Goal: Task Accomplishment & Management: Use online tool/utility

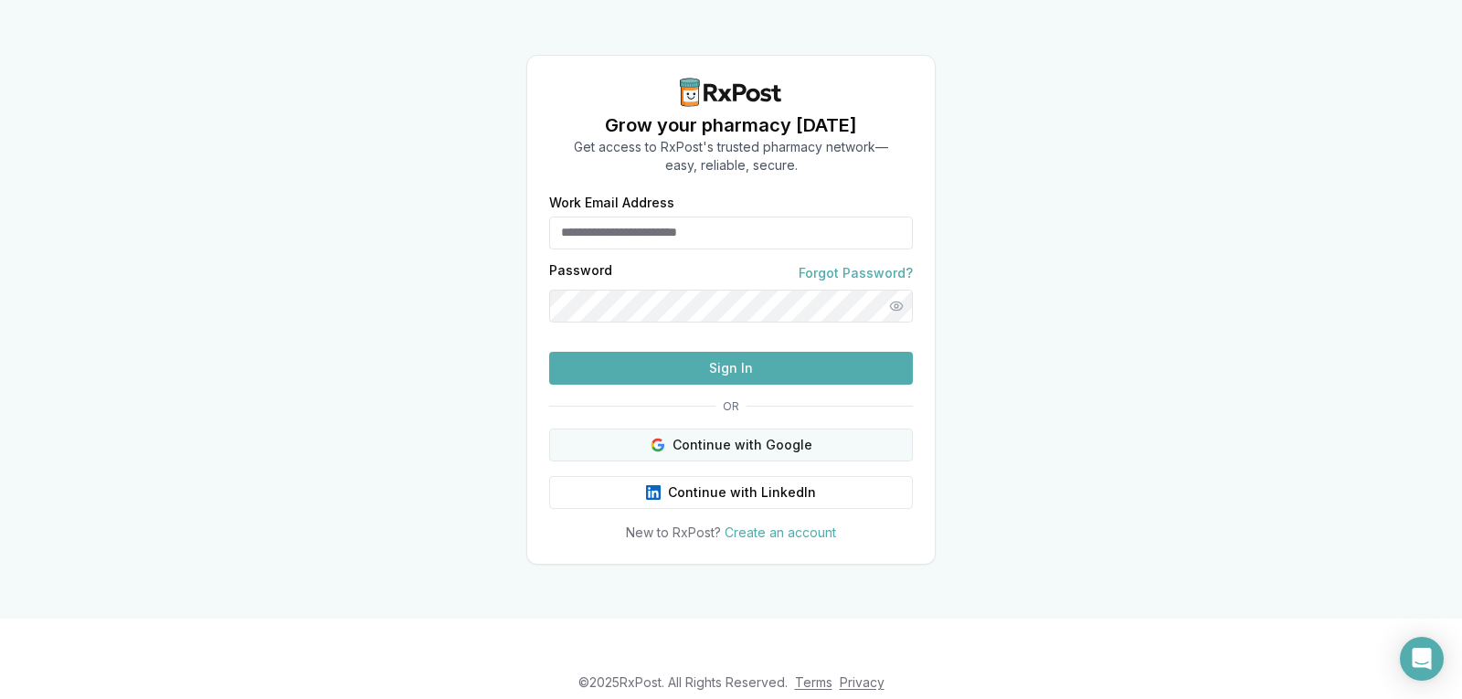
type input "**********"
click at [680, 462] on button "Continue with Google" at bounding box center [731, 445] width 364 height 33
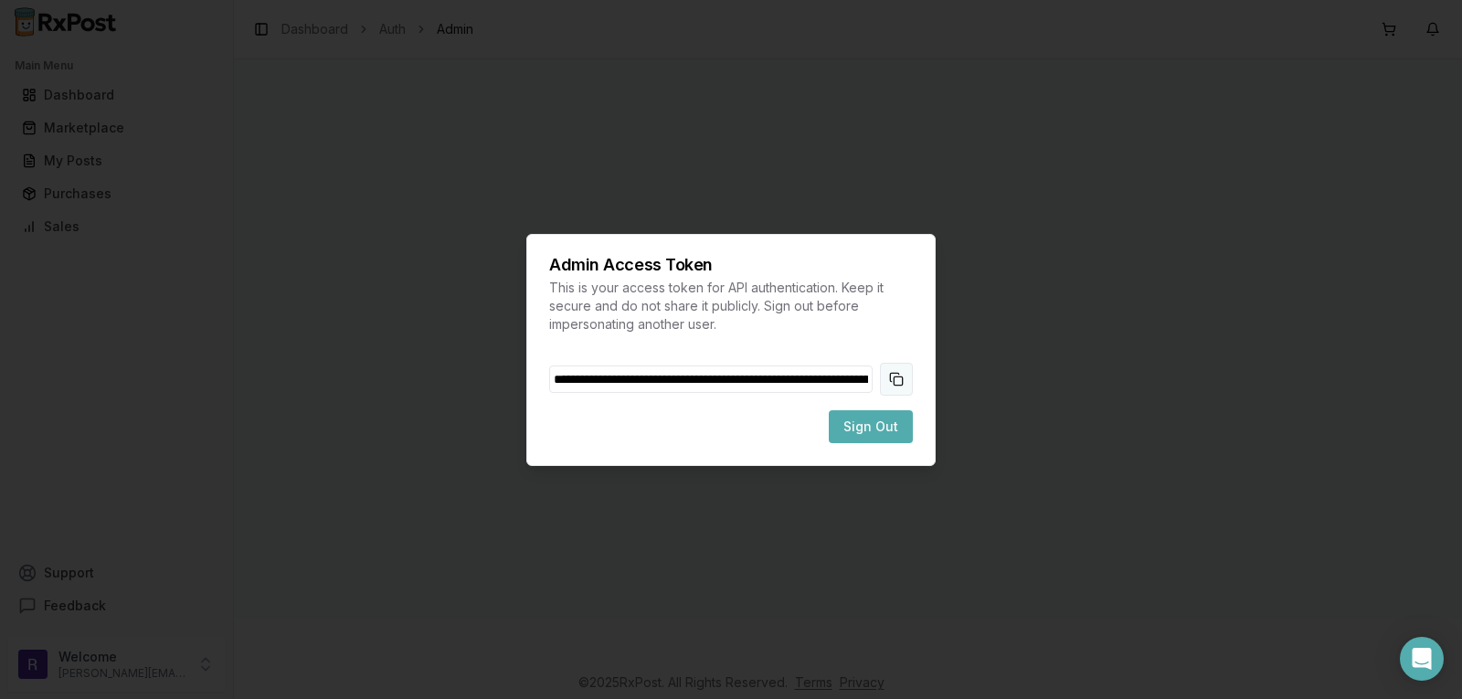
click at [886, 392] on button "Copy token to clipboard" at bounding box center [896, 379] width 33 height 33
click at [881, 419] on span "Sign Out" at bounding box center [871, 427] width 55 height 18
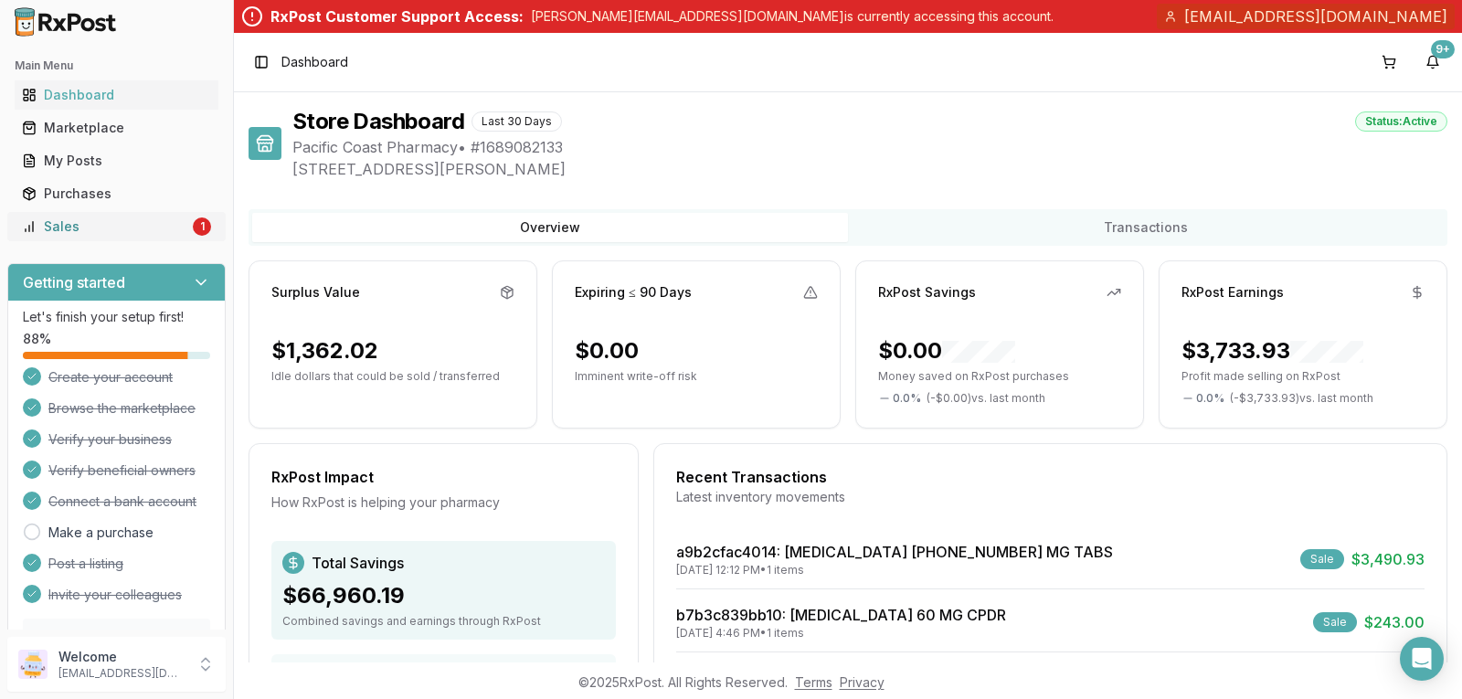
click at [95, 221] on div "Sales" at bounding box center [105, 227] width 167 height 18
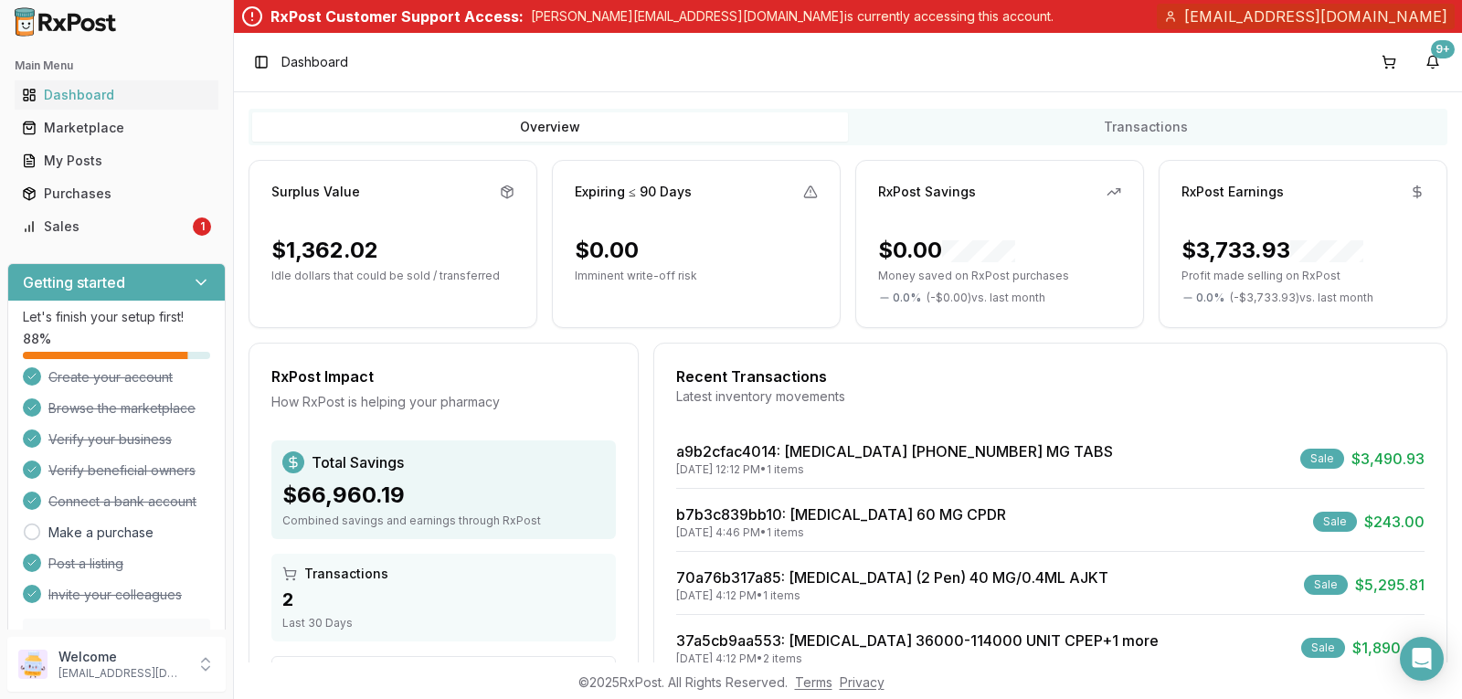
scroll to position [101, 0]
click at [196, 282] on icon at bounding box center [200, 283] width 9 height 5
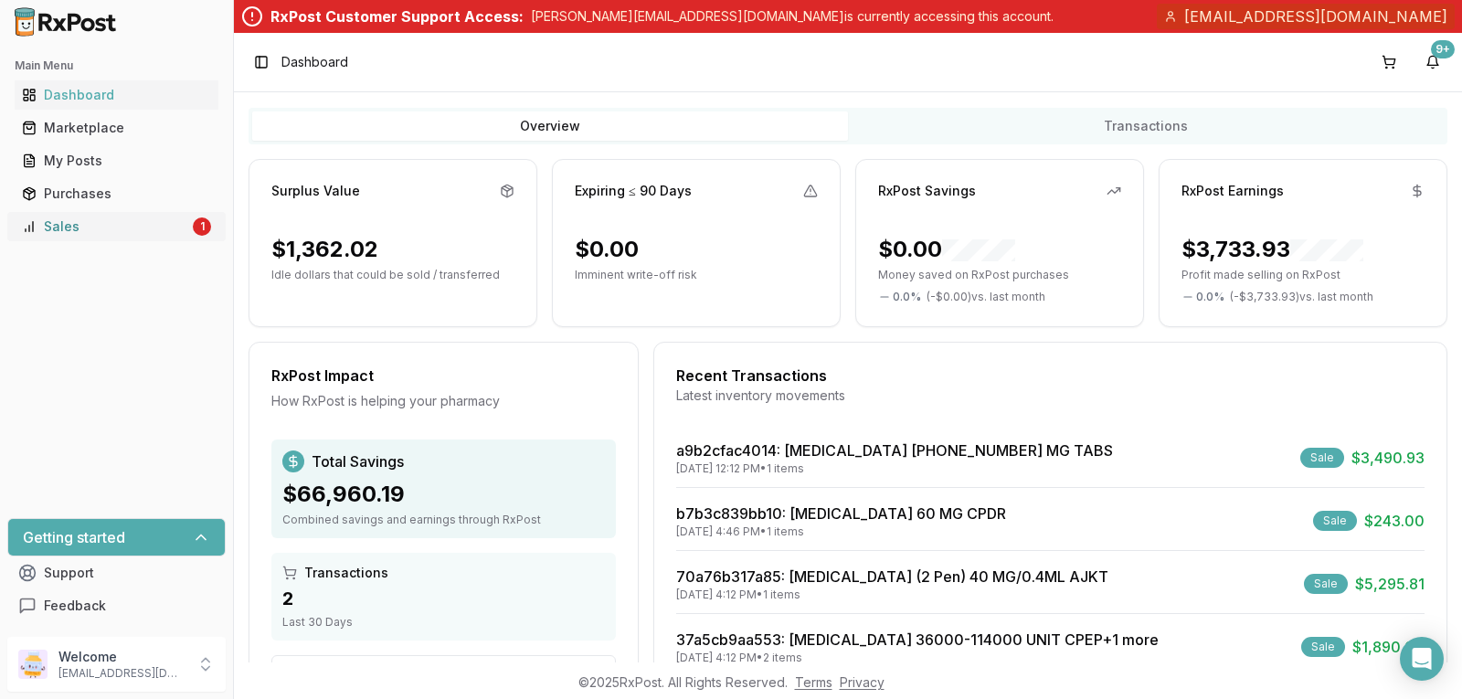
click at [89, 218] on div "Sales" at bounding box center [105, 227] width 167 height 18
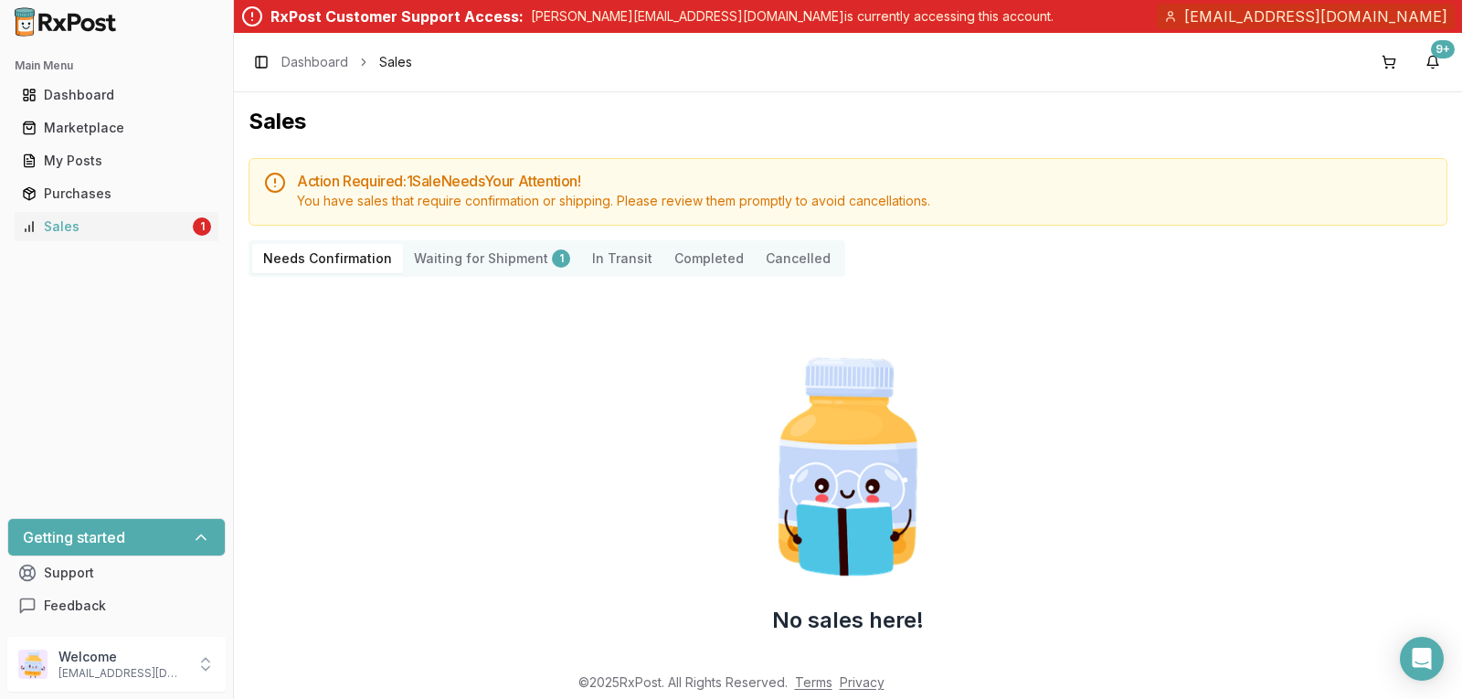
click at [454, 270] on Shipment "Waiting for Shipment 1" at bounding box center [492, 258] width 178 height 29
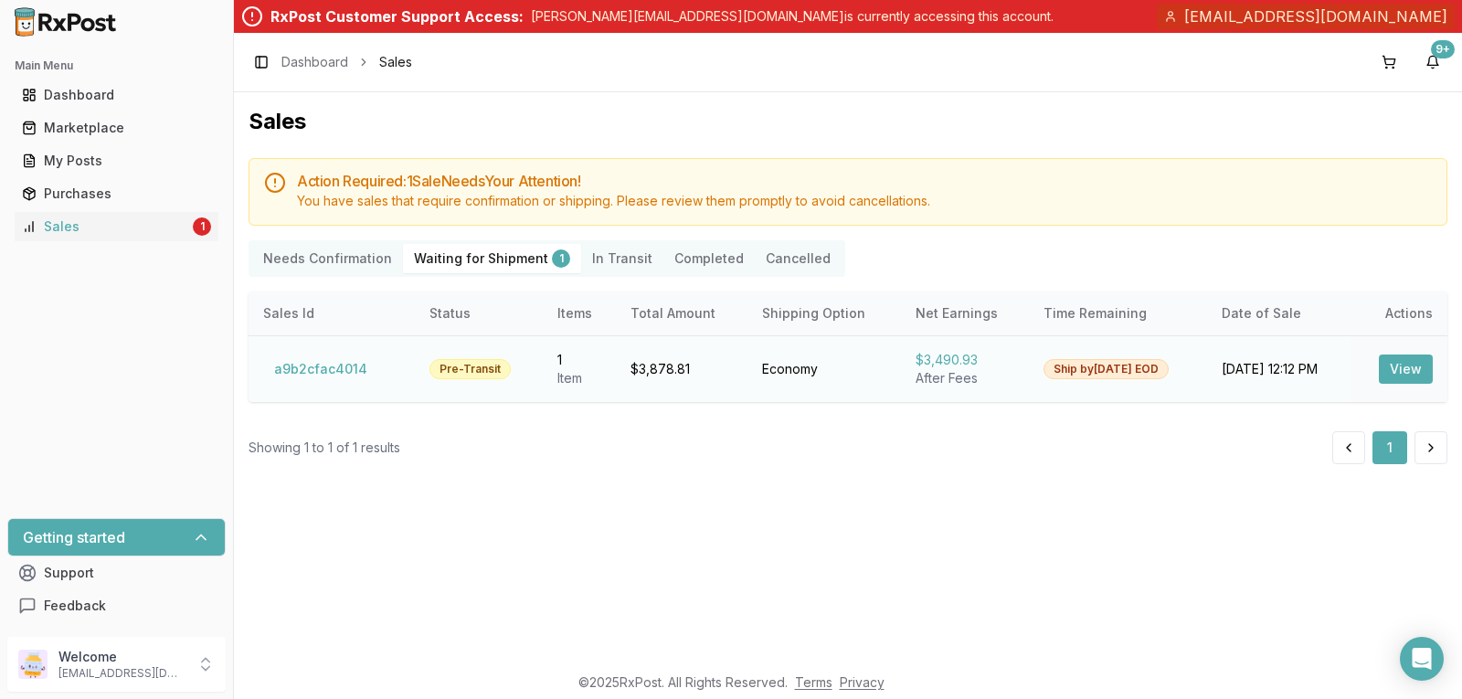
click at [1409, 372] on button "View" at bounding box center [1406, 369] width 54 height 29
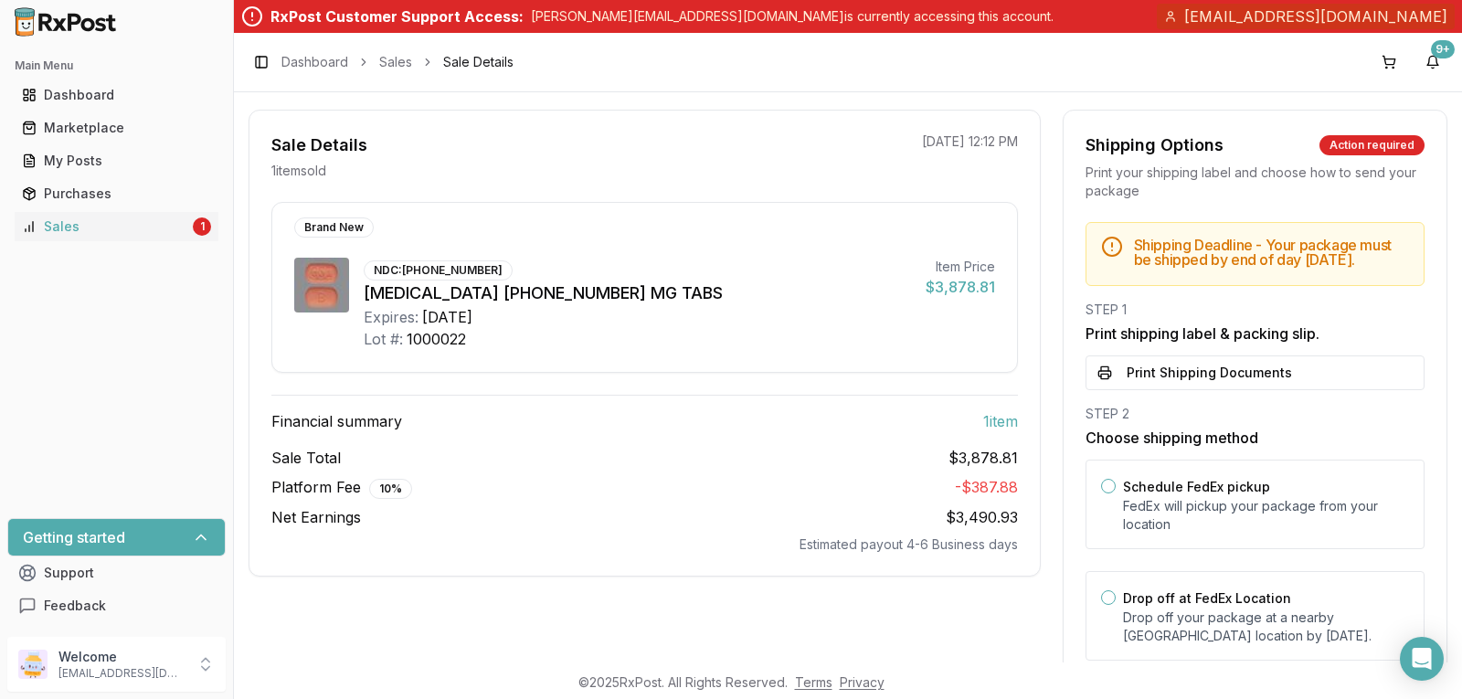
scroll to position [219, 0]
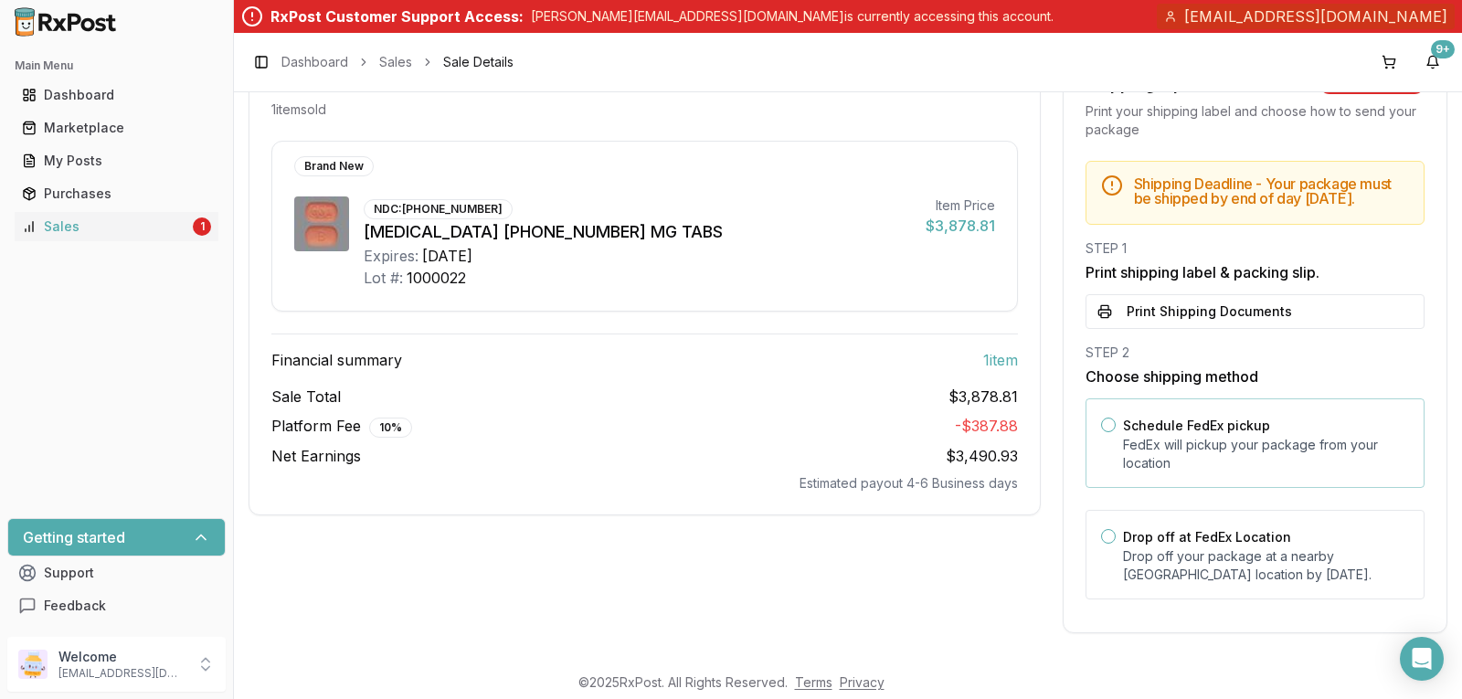
click at [1106, 426] on button "Schedule FedEx pickup" at bounding box center [1108, 425] width 15 height 15
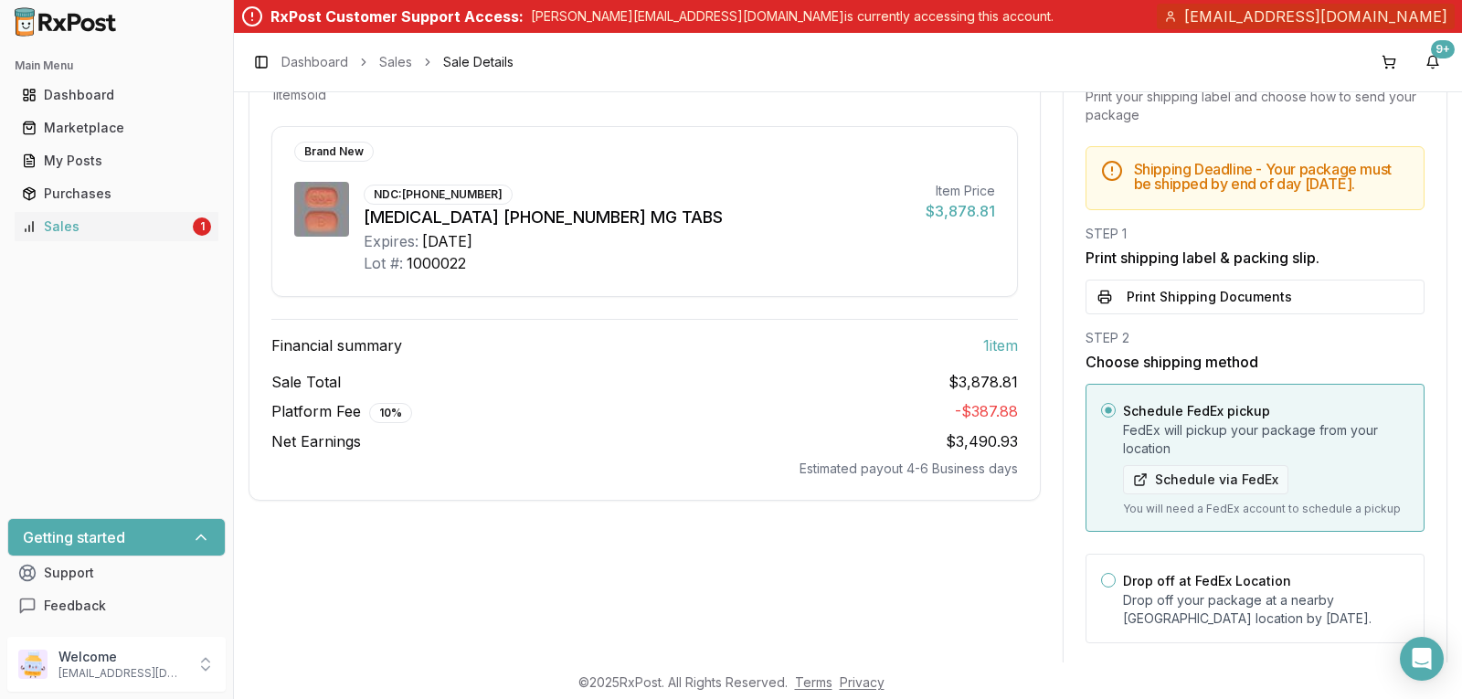
click at [1155, 494] on button "Schedule via FedEx" at bounding box center [1205, 479] width 165 height 29
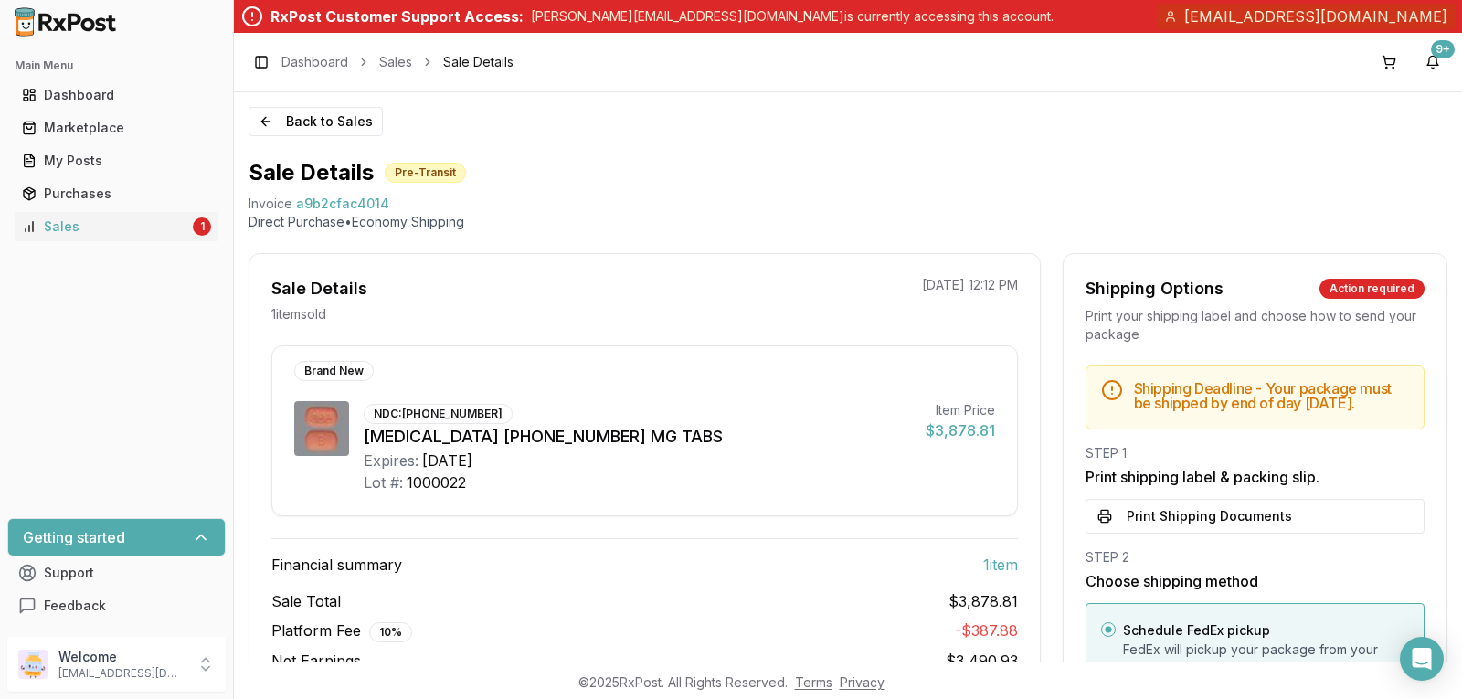
scroll to position [278, 0]
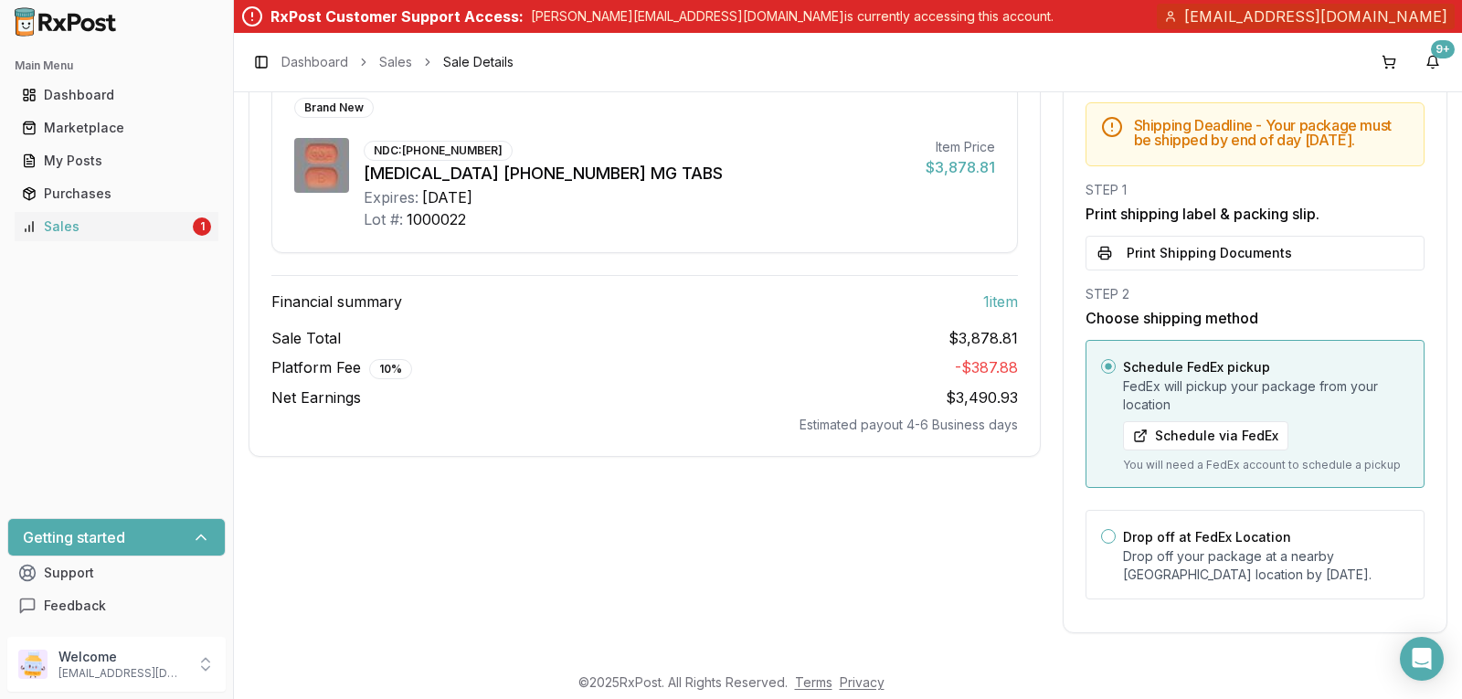
click at [1098, 358] on div "Schedule FedEx pickup FedEx will pickup your package from your location Schedul…" at bounding box center [1255, 414] width 339 height 148
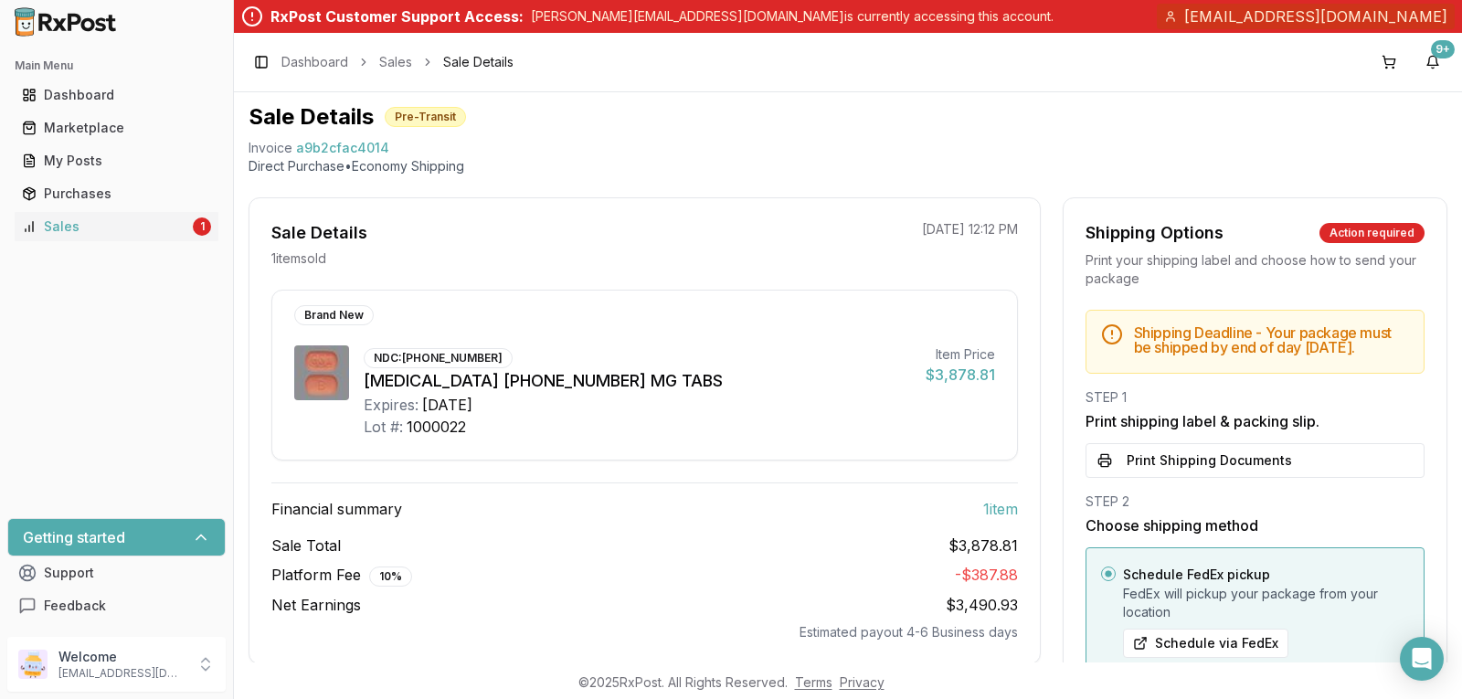
scroll to position [45, 0]
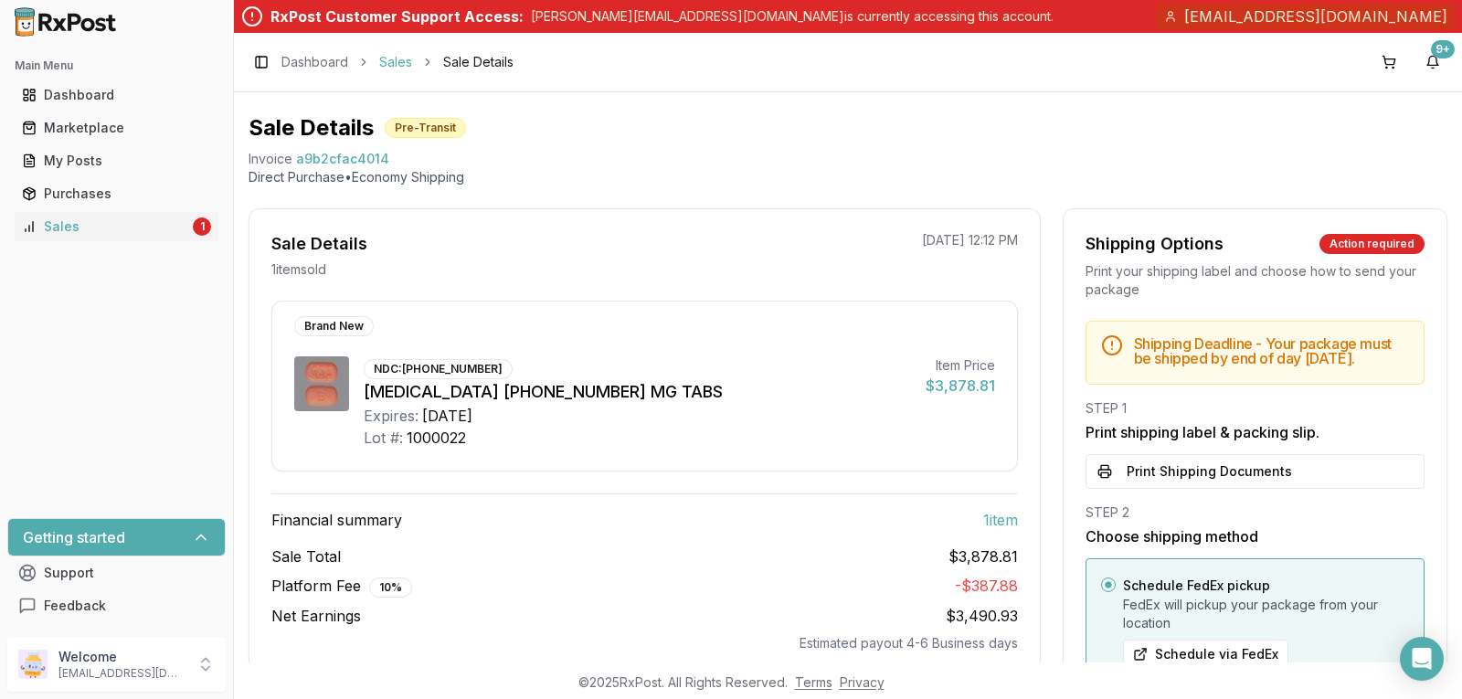
click at [388, 58] on link "Sales" at bounding box center [395, 62] width 33 height 18
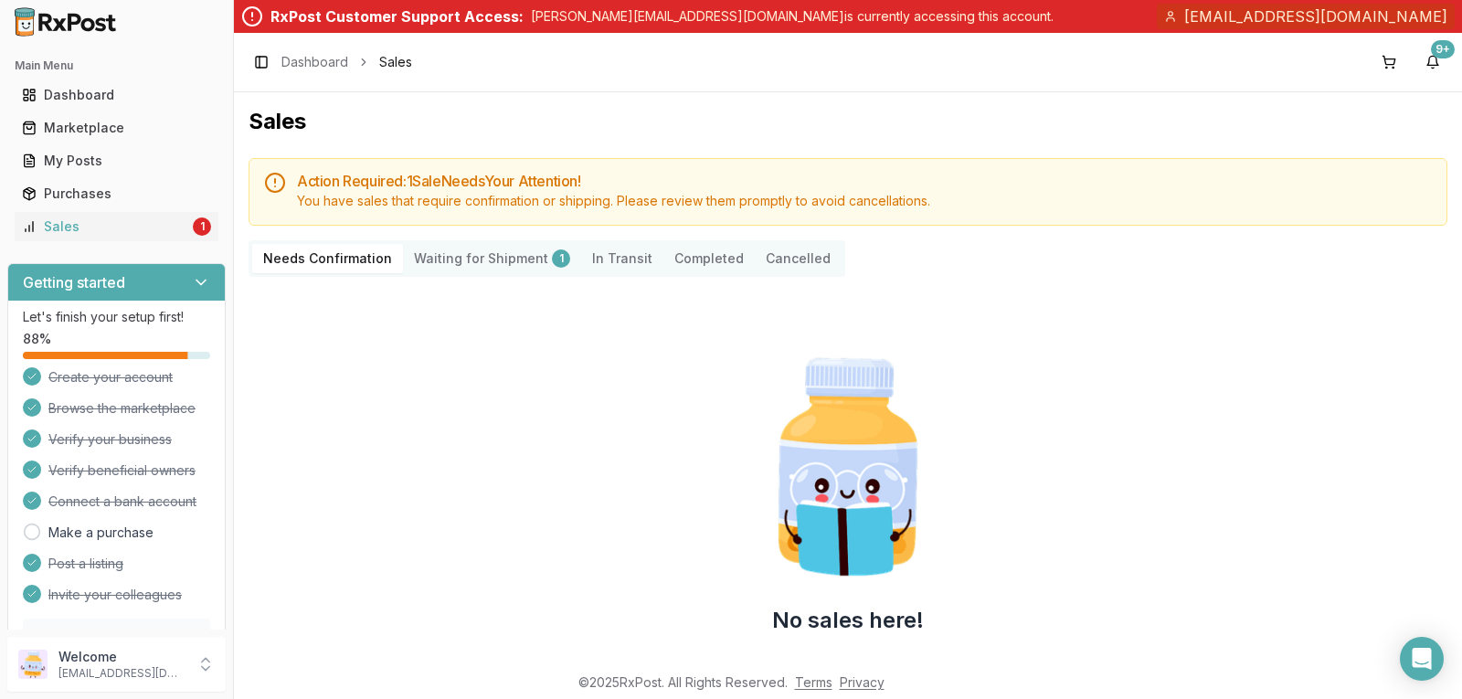
click at [465, 260] on Shipment "Waiting for Shipment 1" at bounding box center [492, 258] width 178 height 29
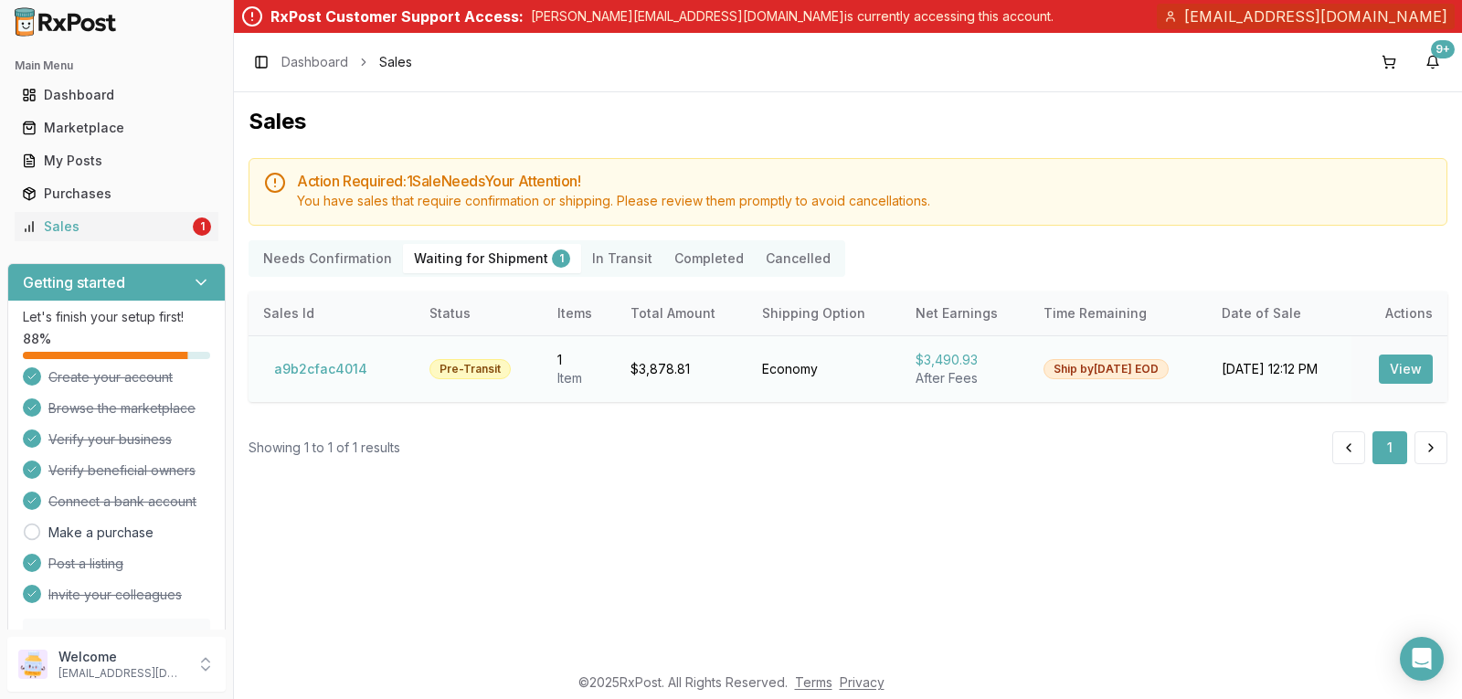
click at [1404, 360] on button "View" at bounding box center [1406, 369] width 54 height 29
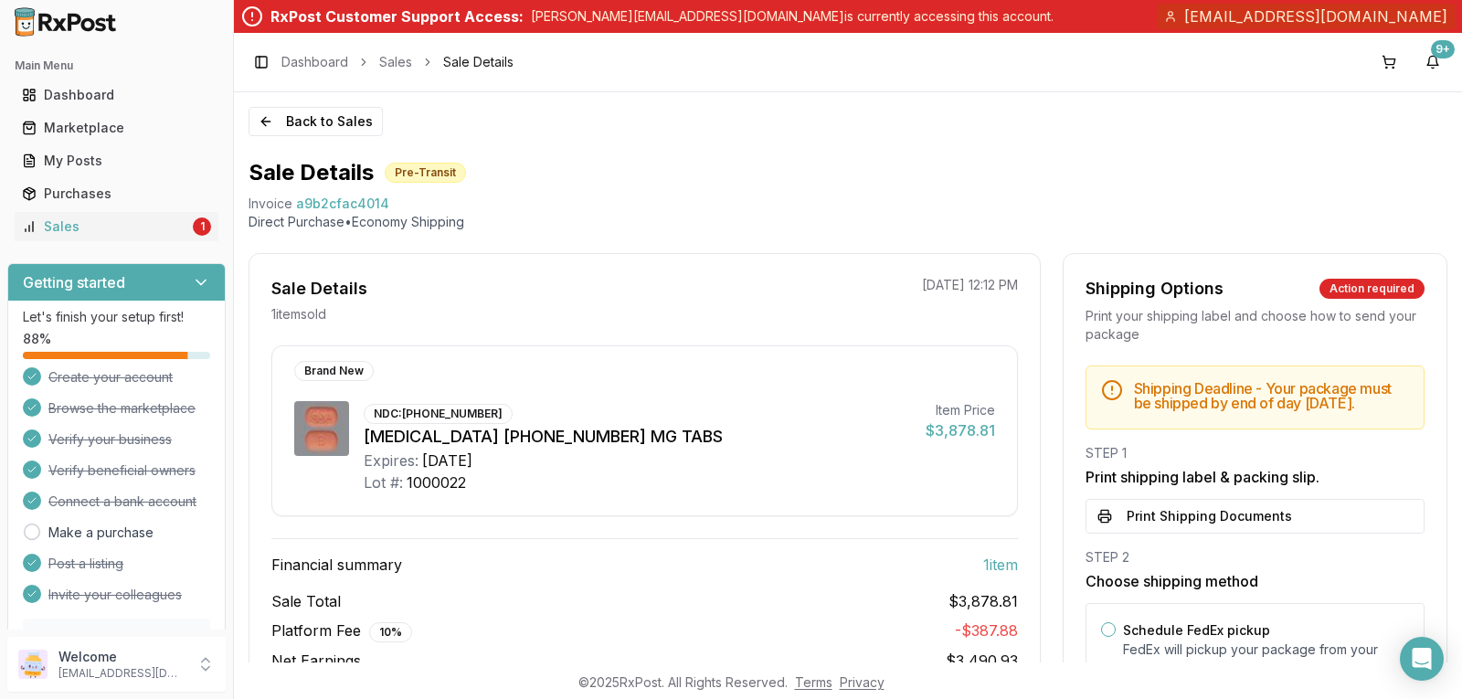
scroll to position [219, 0]
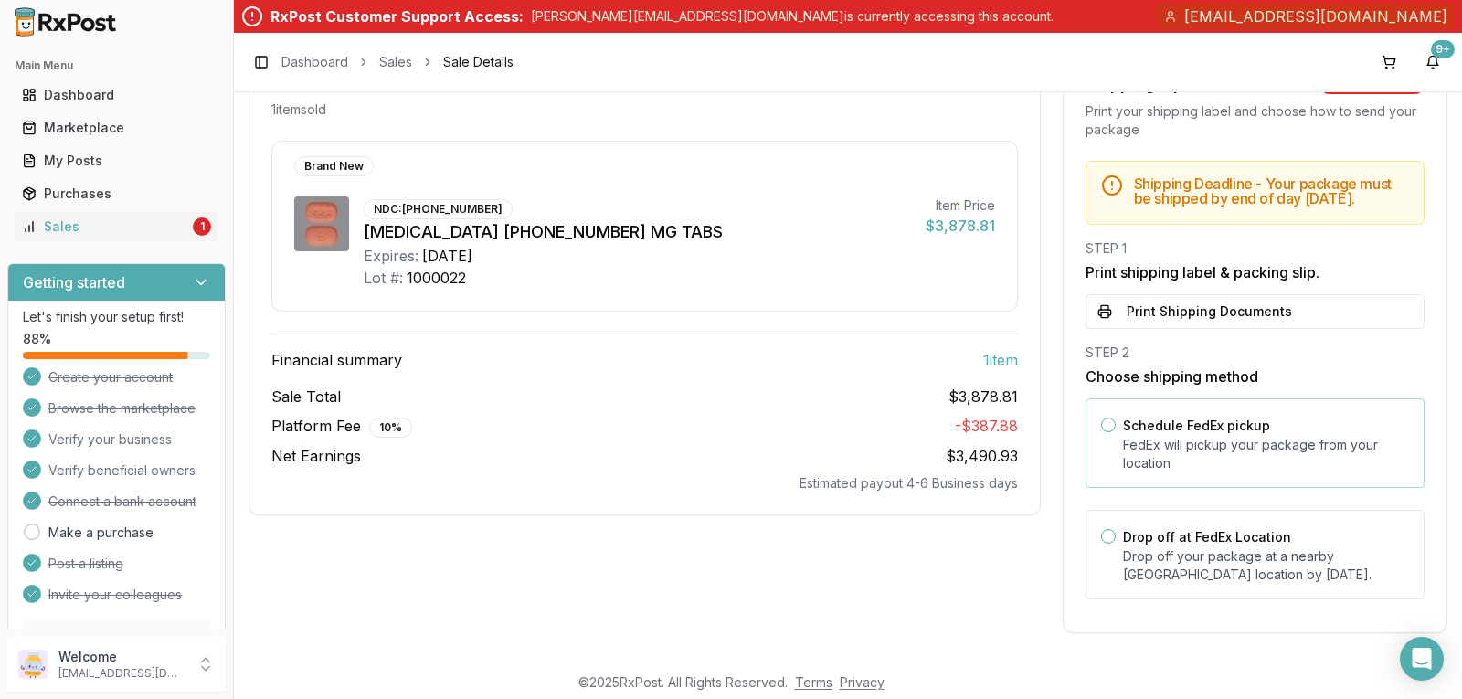
click at [1108, 425] on button "Schedule FedEx pickup" at bounding box center [1108, 425] width 15 height 15
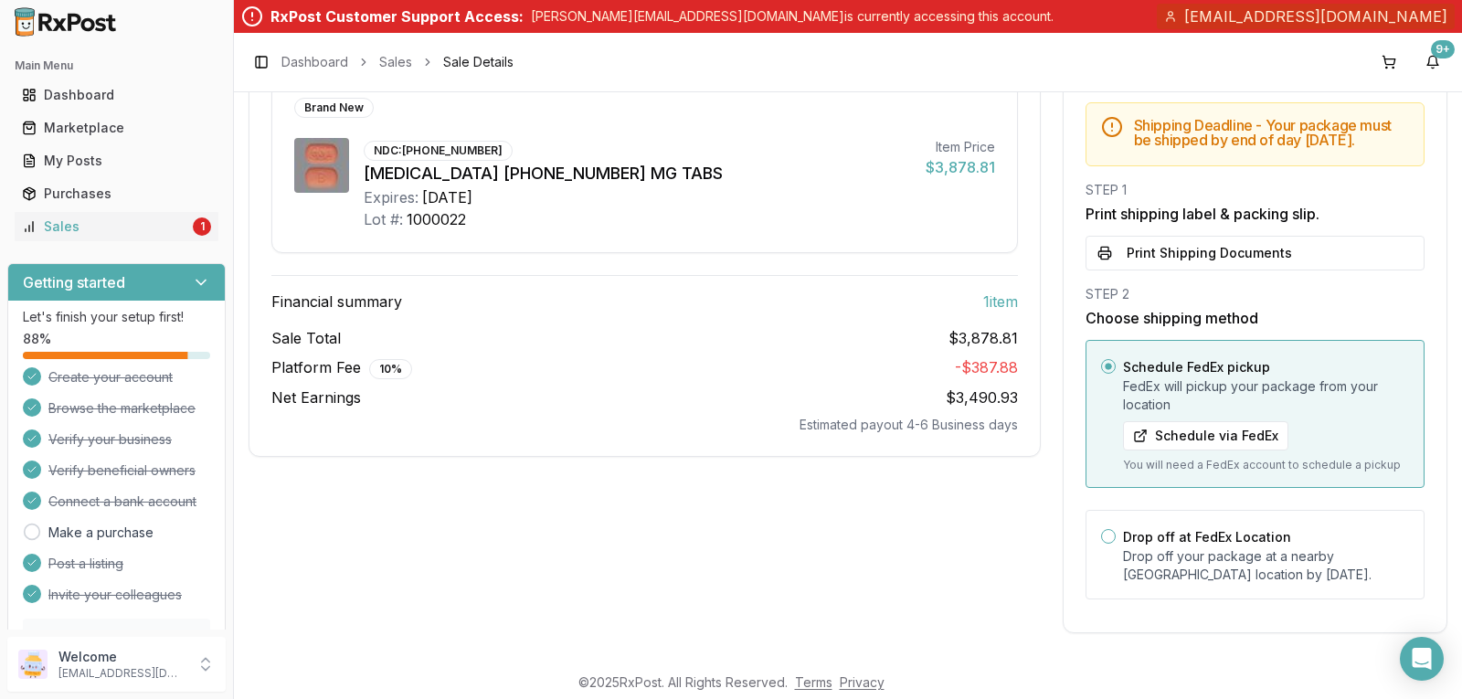
scroll to position [273, 0]
click at [396, 59] on link "Sales" at bounding box center [395, 62] width 33 height 18
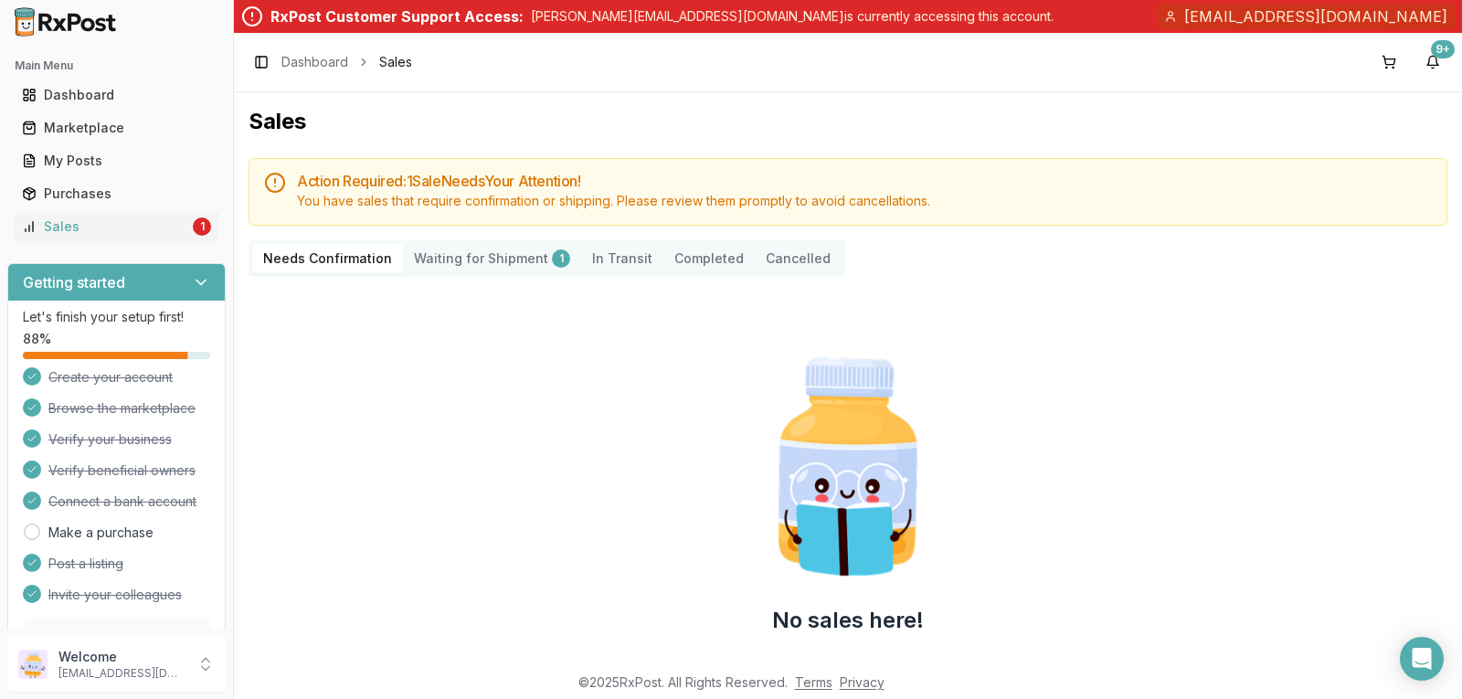
click at [480, 260] on Shipment "Waiting for Shipment 1" at bounding box center [492, 258] width 178 height 29
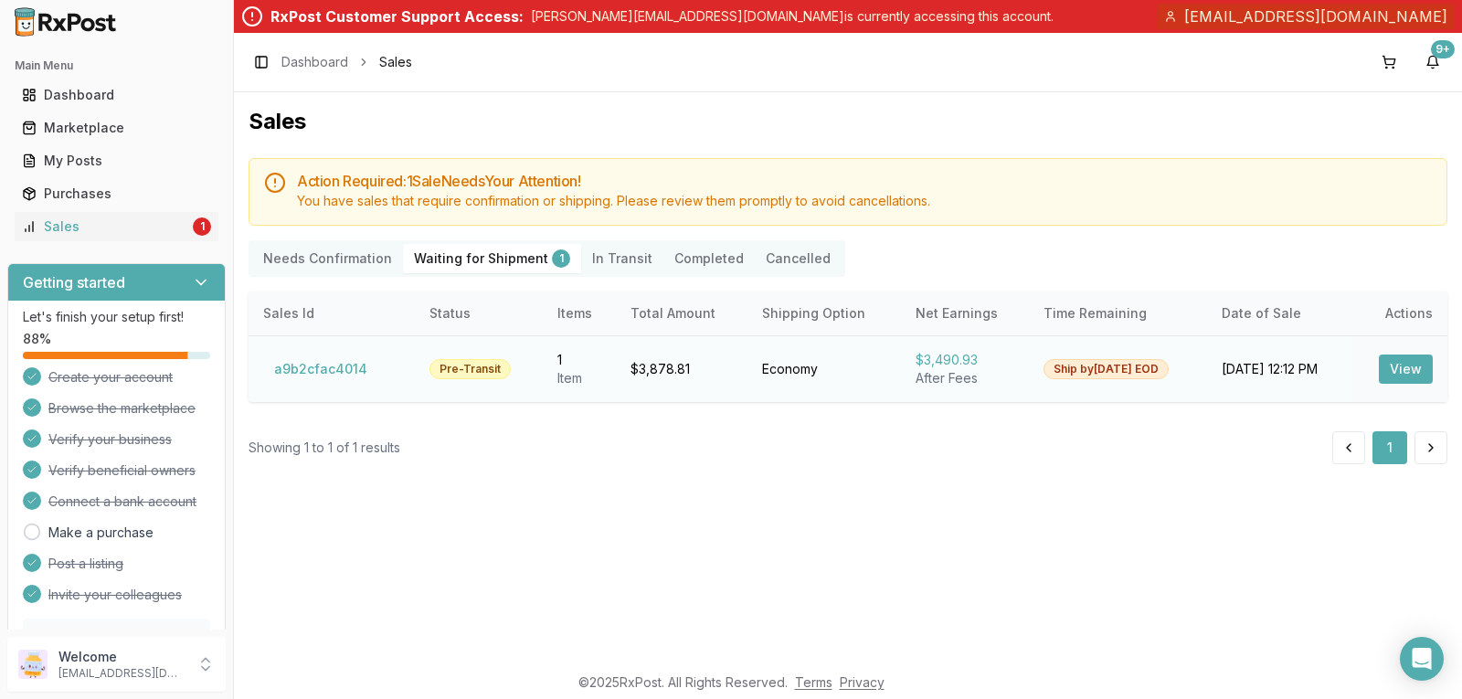
click at [1417, 367] on button "View" at bounding box center [1406, 369] width 54 height 29
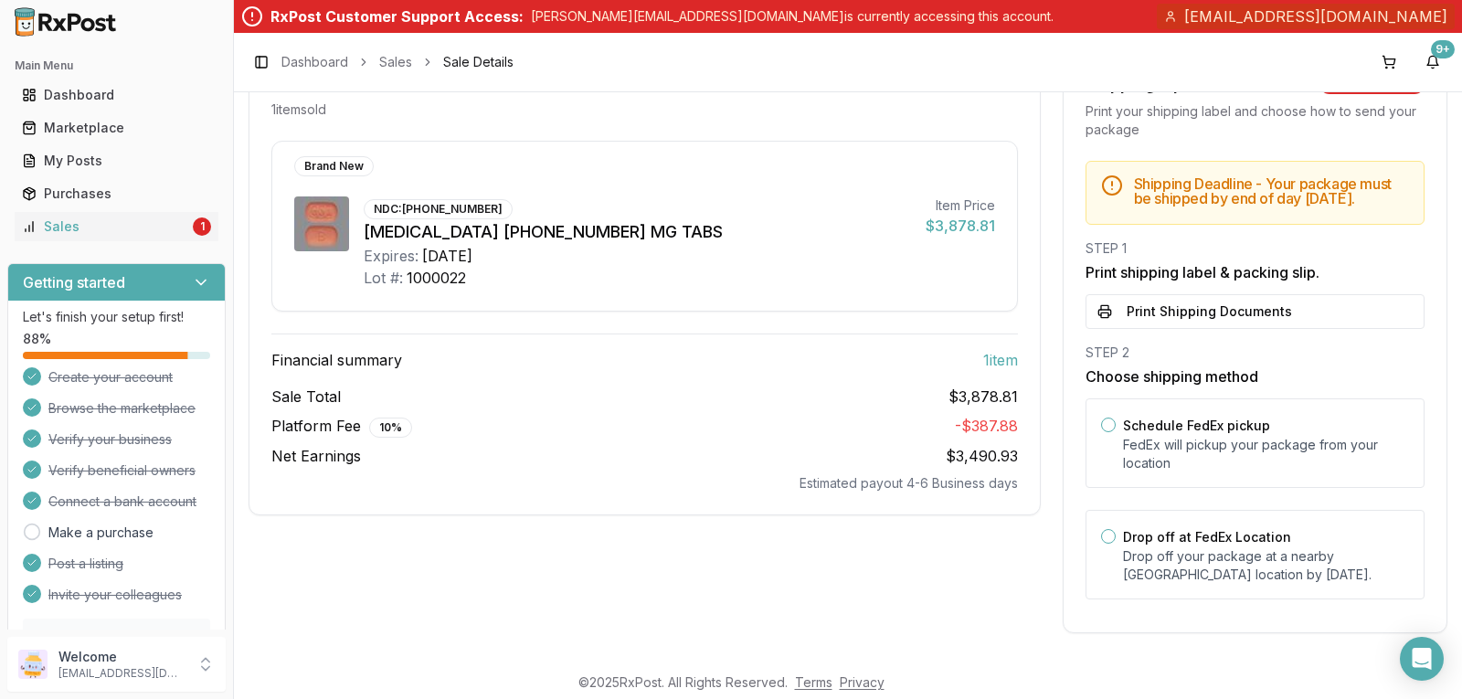
scroll to position [219, 0]
click at [1107, 425] on button "Schedule FedEx pickup" at bounding box center [1108, 425] width 15 height 15
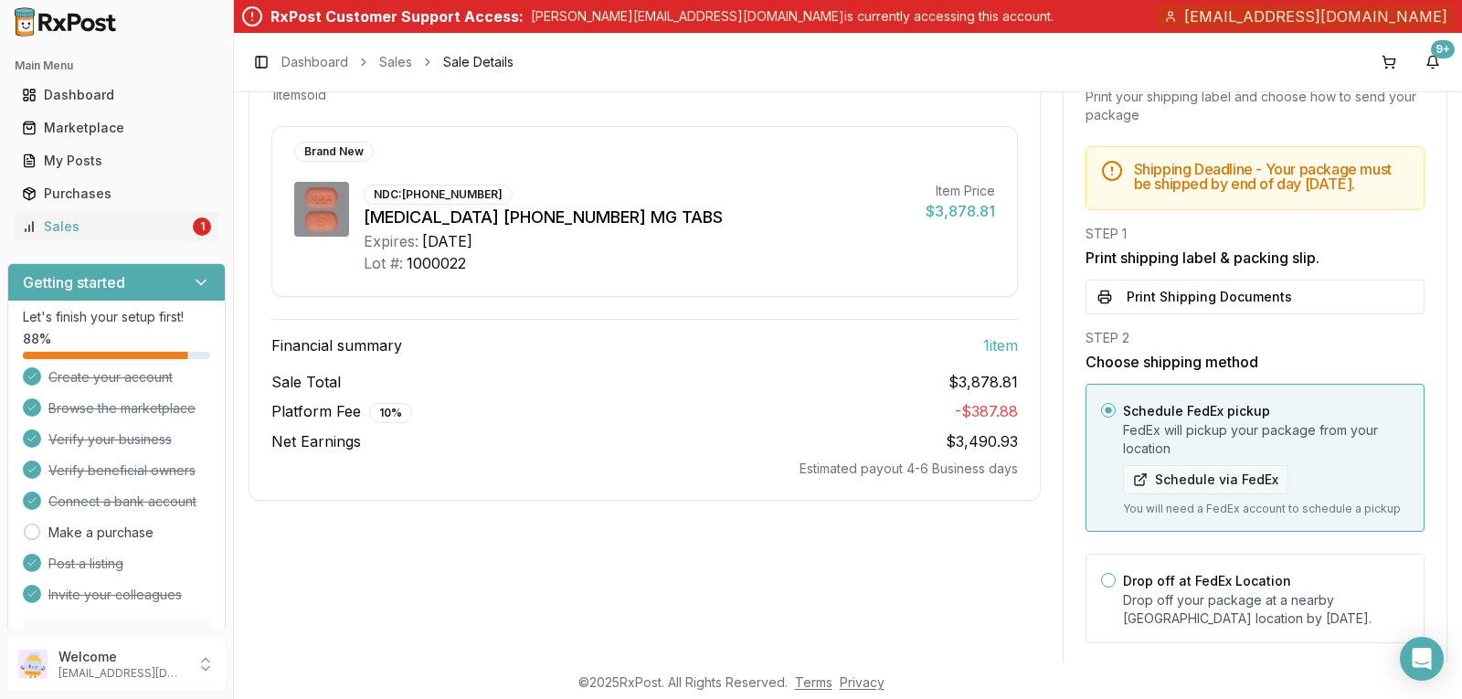
click at [1181, 494] on button "Schedule via FedEx" at bounding box center [1205, 479] width 165 height 29
click at [80, 671] on p "[EMAIL_ADDRESS][DOMAIN_NAME]" at bounding box center [121, 673] width 127 height 15
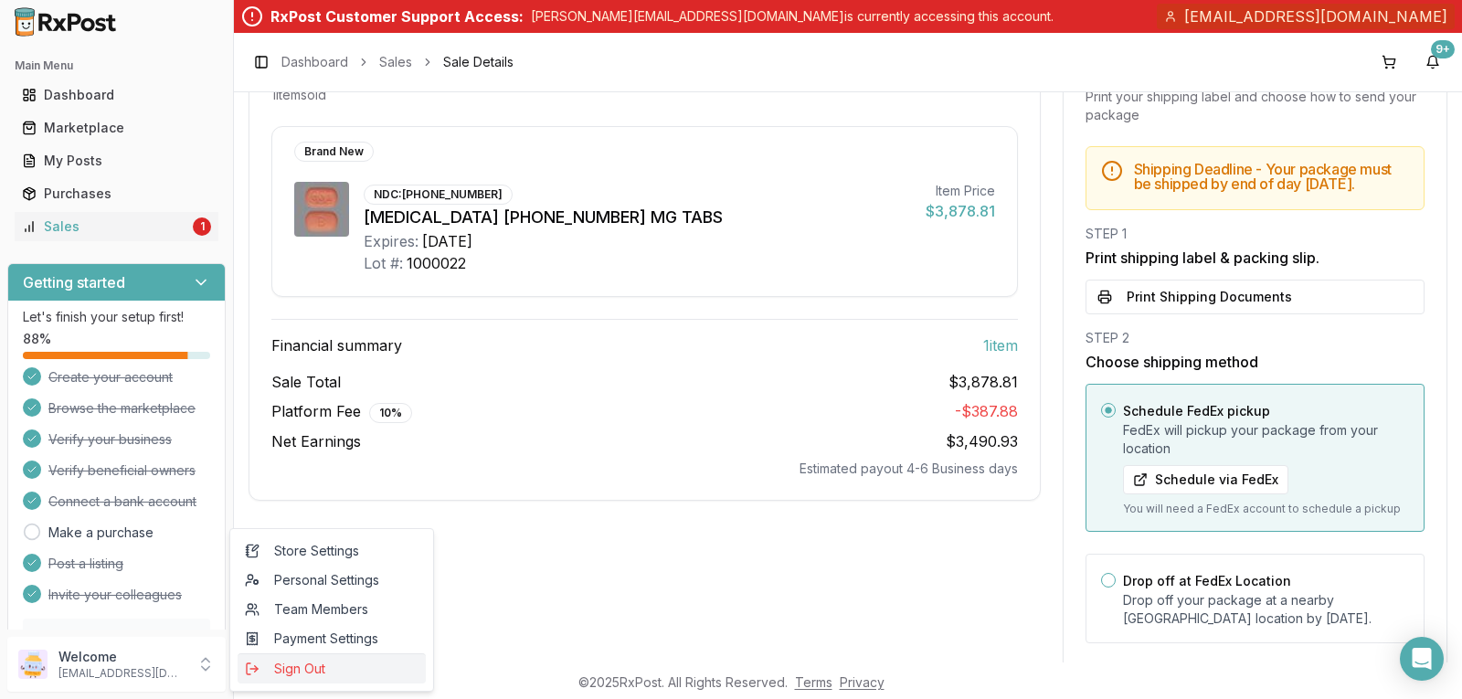
click at [303, 666] on span "Sign Out" at bounding box center [332, 669] width 174 height 18
